Goal: Transaction & Acquisition: Purchase product/service

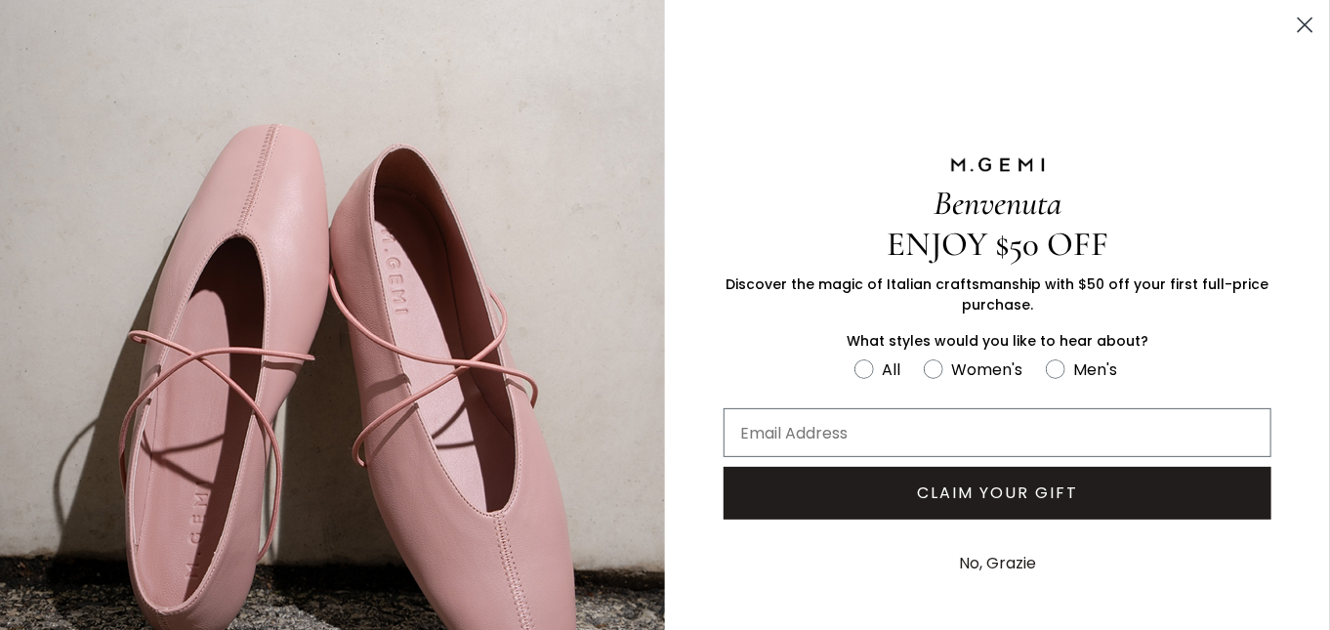
click at [1298, 21] on circle "Close dialog" at bounding box center [1305, 25] width 32 height 32
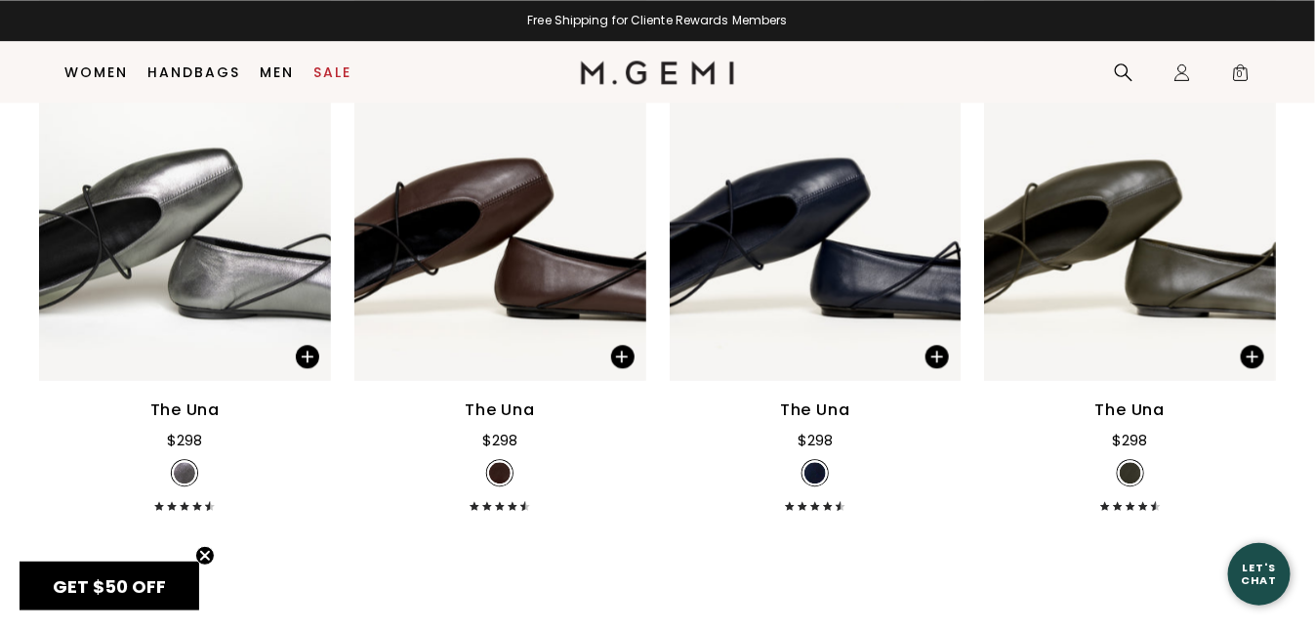
scroll to position [1549, 0]
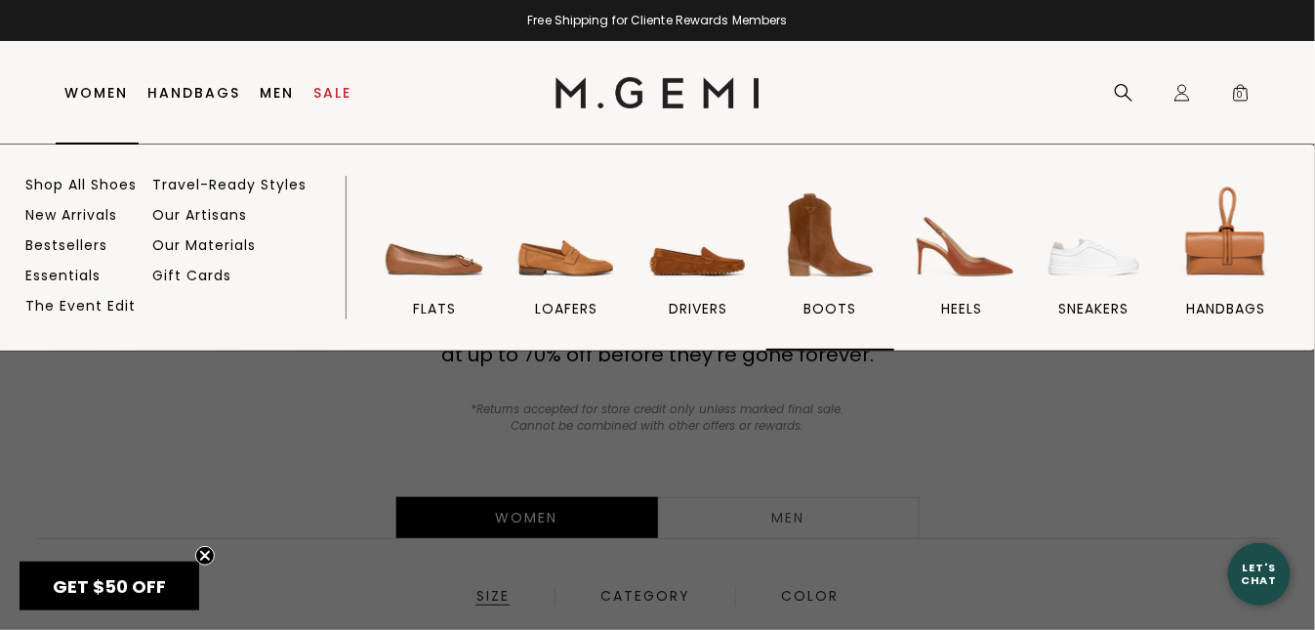
click at [832, 303] on span "BOOTS" at bounding box center [830, 309] width 53 height 18
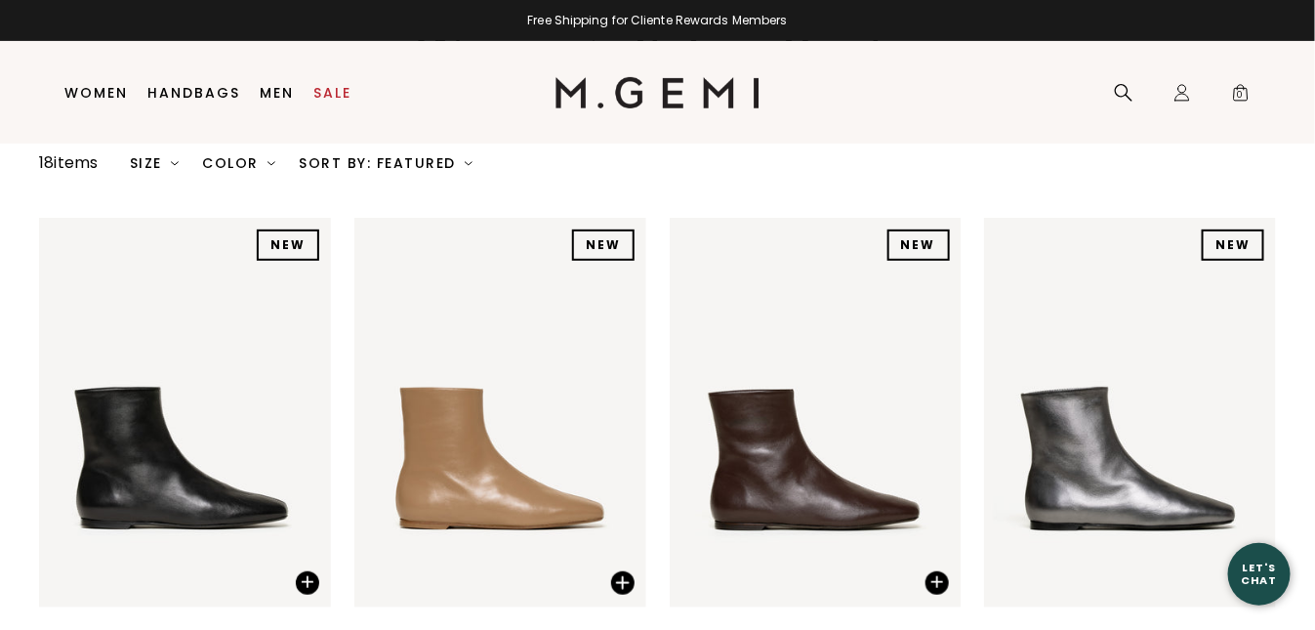
scroll to position [416, 0]
